Goal: Task Accomplishment & Management: Use online tool/utility

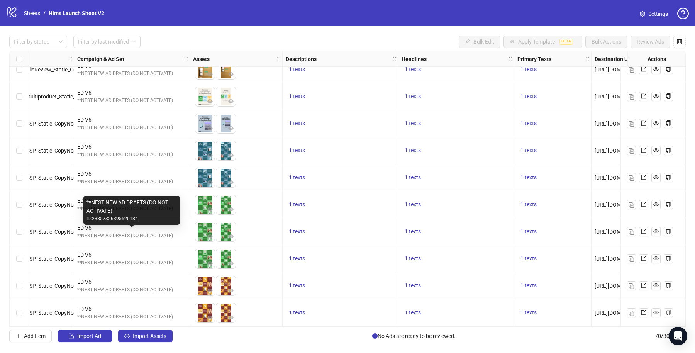
scroll to position [1636, 176]
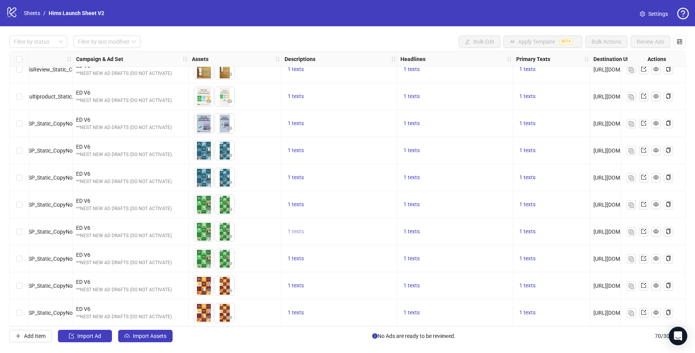
click at [295, 230] on span "1 texts" at bounding box center [296, 231] width 16 height 6
click at [440, 245] on div "1 texts" at bounding box center [455, 258] width 116 height 27
click at [405, 232] on span "1 texts" at bounding box center [412, 231] width 16 height 6
click at [550, 244] on div "Reclaim Intimacy 1 of 1" at bounding box center [489, 228] width 125 height 53
click at [564, 237] on div "1 texts" at bounding box center [551, 231] width 77 height 27
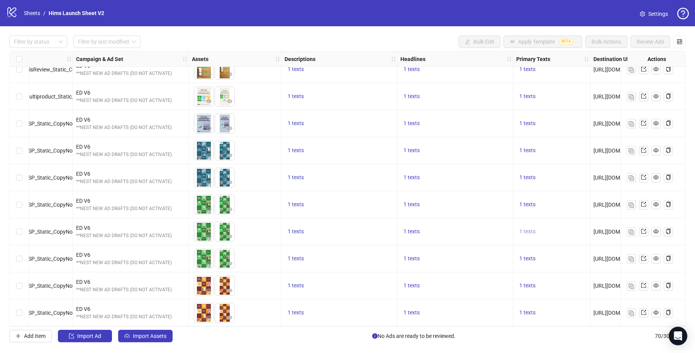
click at [530, 231] on span "1 texts" at bounding box center [528, 231] width 16 height 6
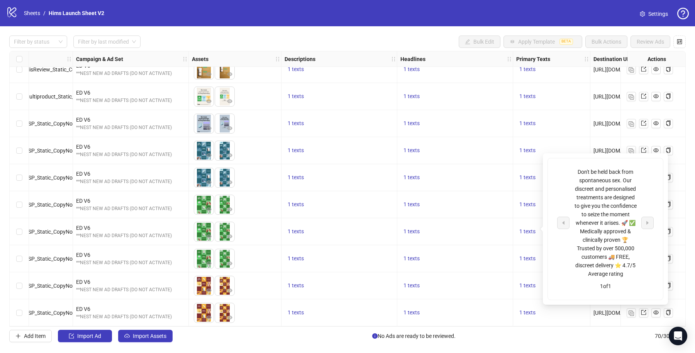
click at [495, 227] on div "1 texts" at bounding box center [455, 231] width 109 height 9
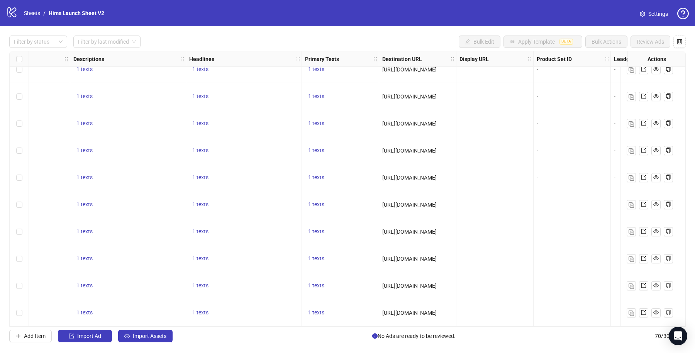
scroll to position [1636, 270]
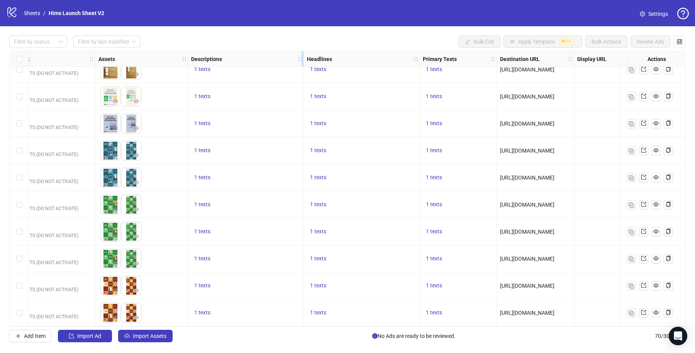
click at [299, 58] on icon "holder" at bounding box center [299, 58] width 5 height 5
click at [680, 41] on icon "control" at bounding box center [679, 41] width 5 height 5
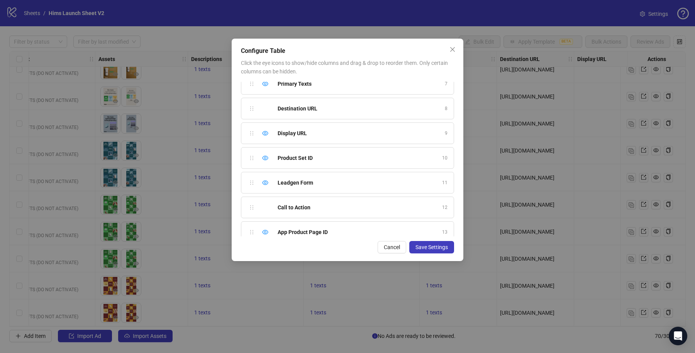
scroll to position [163, 0]
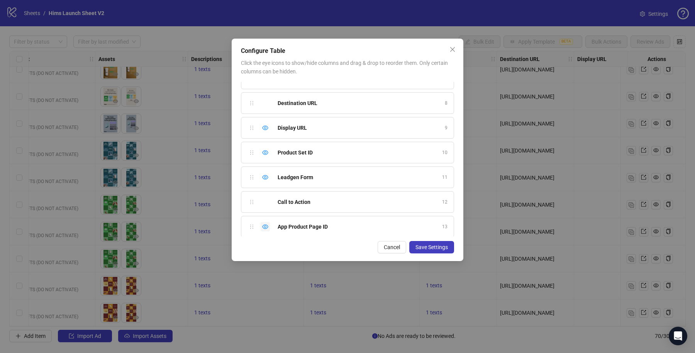
click at [263, 224] on icon "eye" at bounding box center [265, 227] width 6 height 6
click at [263, 175] on icon "eye" at bounding box center [265, 177] width 6 height 5
click at [266, 150] on icon "eye" at bounding box center [265, 152] width 6 height 5
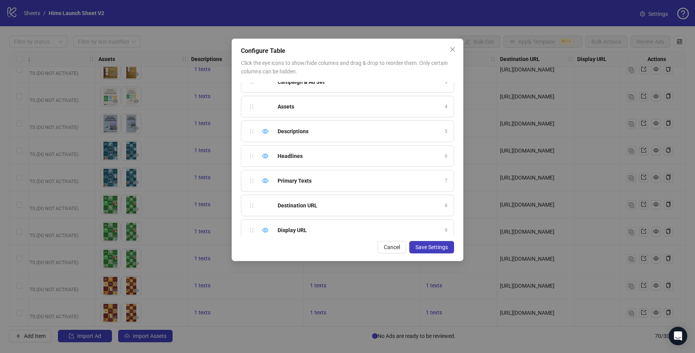
scroll to position [56, 0]
click at [265, 231] on icon "eye" at bounding box center [265, 234] width 6 height 6
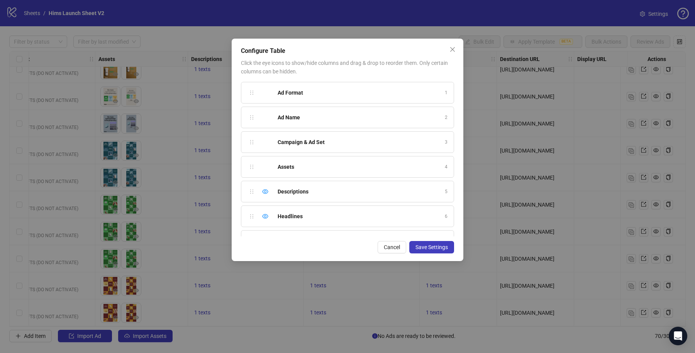
scroll to position [19, 0]
drag, startPoint x: 249, startPoint y: 219, endPoint x: 252, endPoint y: 170, distance: 48.4
click at [252, 170] on div "Ad Format 1 Ad Name 2 Campaign & Ad Set 3 Assets 4 Descriptions 5 Headlines 6 P…" at bounding box center [347, 159] width 213 height 155
drag, startPoint x: 249, startPoint y: 192, endPoint x: 253, endPoint y: 218, distance: 27.1
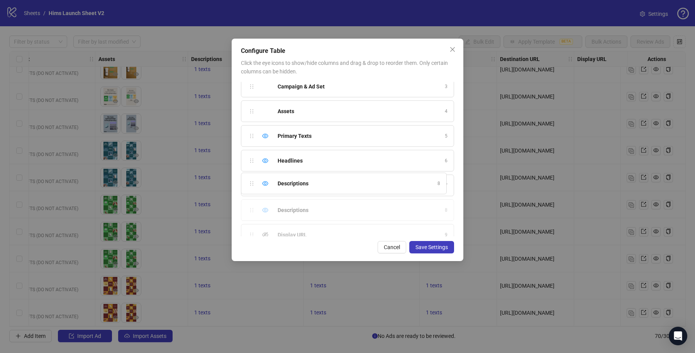
drag, startPoint x: 252, startPoint y: 205, endPoint x: 255, endPoint y: 185, distance: 21.0
click at [255, 185] on div "Ad Format 1 Ad Name 2 Campaign & Ad Set 3 Assets 4 Primary Texts 5 Headlines 6 …" at bounding box center [347, 159] width 213 height 155
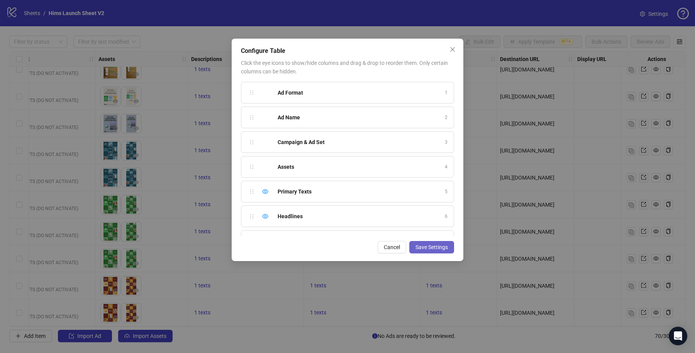
click at [442, 245] on span "Save Settings" at bounding box center [432, 247] width 32 height 6
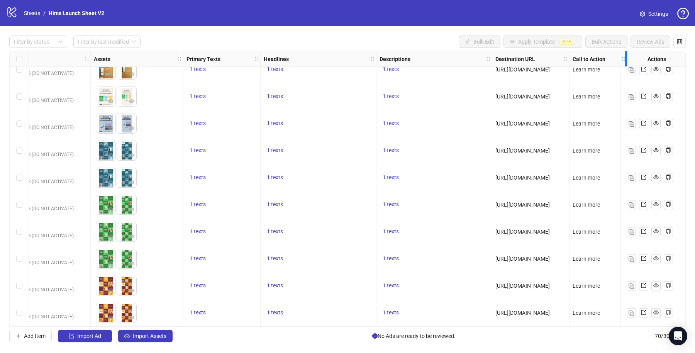
scroll to position [1636, 281]
drag, startPoint x: 619, startPoint y: 56, endPoint x: 555, endPoint y: 54, distance: 64.5
click at [555, 59] on div "Ad Format Ad Name Campaign & Ad Set Assets Primary Texts Headlines Descriptions…" at bounding box center [191, 59] width 873 height 0
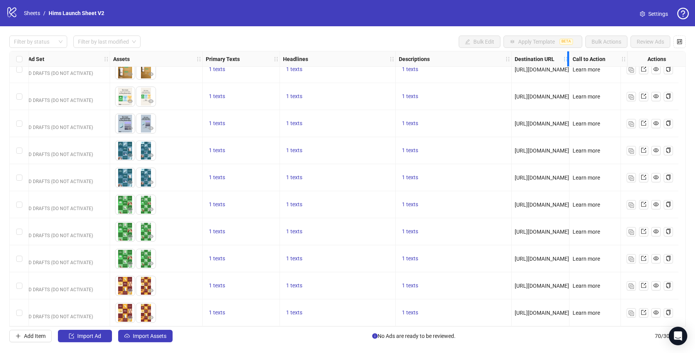
scroll to position [1636, 262]
drag, startPoint x: 559, startPoint y: 58, endPoint x: 508, endPoint y: 56, distance: 51.0
click at [512, 56] on div "Destination URL" at bounding box center [541, 58] width 58 height 15
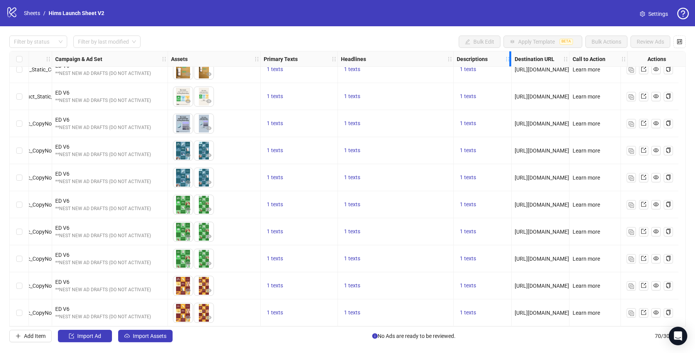
scroll to position [1636, 204]
drag, startPoint x: 504, startPoint y: 57, endPoint x: 422, endPoint y: 56, distance: 81.5
click at [422, 59] on div "Ad Format Ad Name Campaign & Ad Set Assets Primary Texts Headlines Descriptions…" at bounding box center [230, 59] width 796 height 0
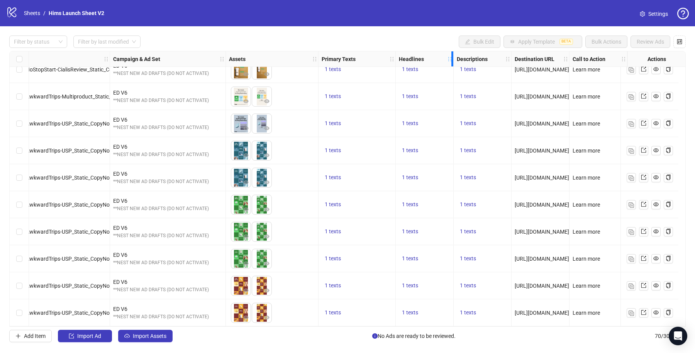
scroll to position [1636, 146]
drag, startPoint x: 445, startPoint y: 55, endPoint x: 363, endPoint y: 53, distance: 81.9
click at [363, 59] on div "Ad Format Ad Name Campaign & Ad Set Assets Primary Texts Headlines Descriptions…" at bounding box center [259, 59] width 738 height 0
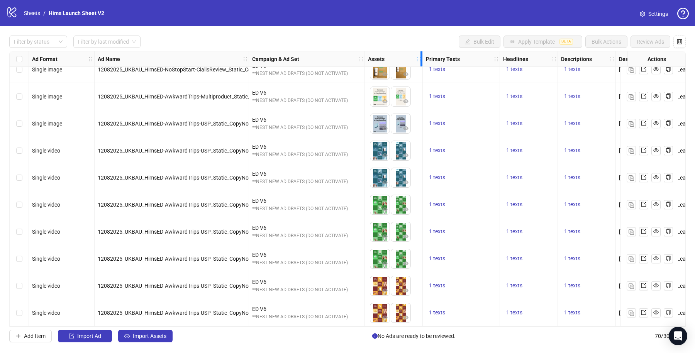
drag, startPoint x: 456, startPoint y: 58, endPoint x: 370, endPoint y: 61, distance: 86.6
click at [370, 61] on div "Assets" at bounding box center [394, 58] width 58 height 15
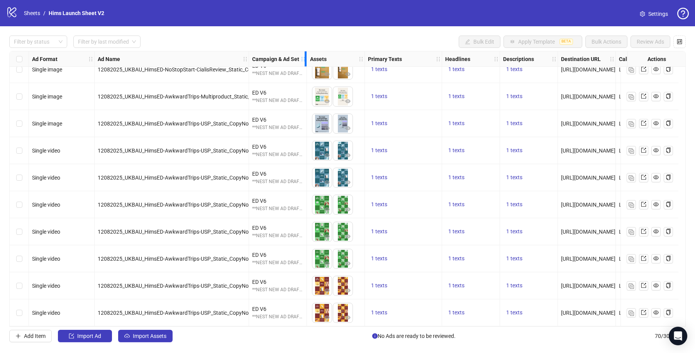
drag, startPoint x: 363, startPoint y: 56, endPoint x: 240, endPoint y: 78, distance: 125.2
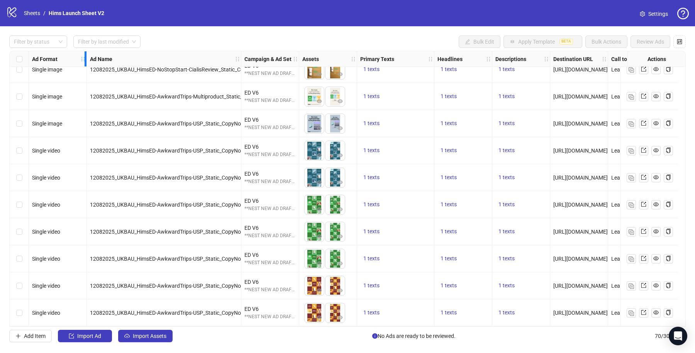
drag, startPoint x: 93, startPoint y: 55, endPoint x: 29, endPoint y: 54, distance: 64.1
click at [29, 54] on div "Ad Format" at bounding box center [58, 58] width 58 height 15
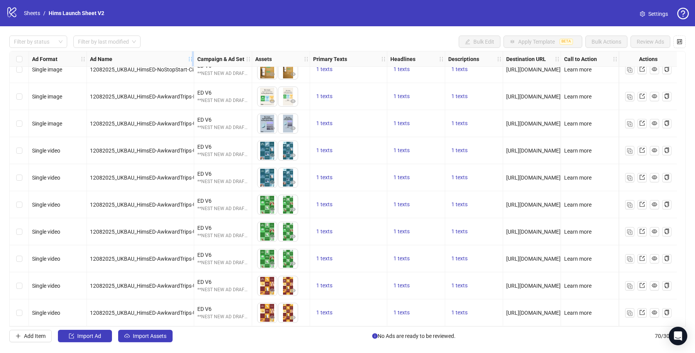
drag, startPoint x: 240, startPoint y: 55, endPoint x: 193, endPoint y: 61, distance: 47.4
click at [193, 61] on div "Resize Ad Name column" at bounding box center [193, 58] width 2 height 15
drag, startPoint x: 85, startPoint y: 54, endPoint x: 51, endPoint y: 54, distance: 34.4
click at [51, 54] on div "Ad Format" at bounding box center [58, 58] width 58 height 15
